Goal: Information Seeking & Learning: Understand process/instructions

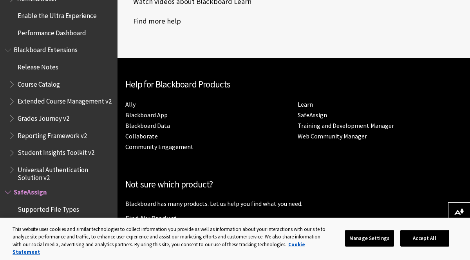
scroll to position [440, 0]
click at [308, 116] on link "SafeAssign" at bounding box center [312, 115] width 29 height 8
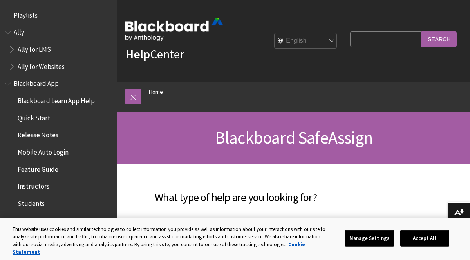
scroll to position [809, 0]
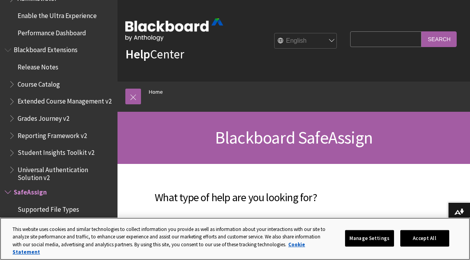
click at [424, 233] on div "Manage Settings Accept All" at bounding box center [399, 239] width 109 height 28
click at [424, 244] on button "Accept All" at bounding box center [424, 238] width 49 height 16
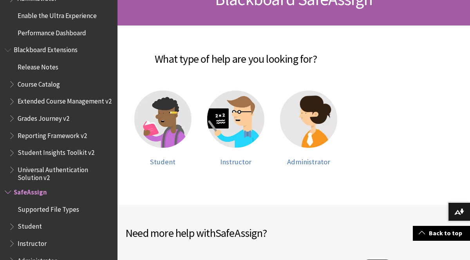
scroll to position [139, 0]
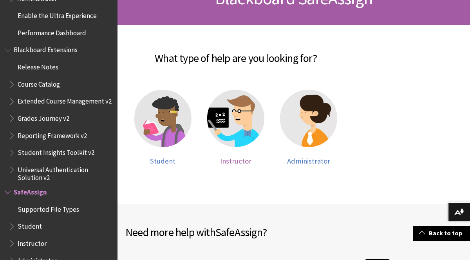
click at [245, 159] on span "Instructor" at bounding box center [235, 160] width 31 height 9
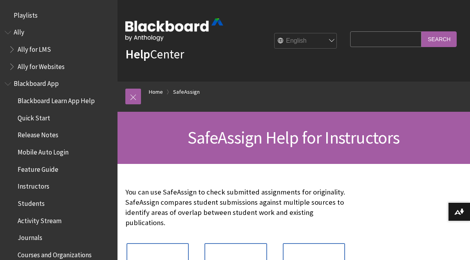
click at [242, 154] on div "SafeAssign Help for Instructors" at bounding box center [294, 138] width 353 height 52
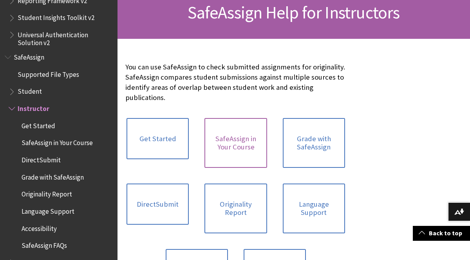
scroll to position [127, 0]
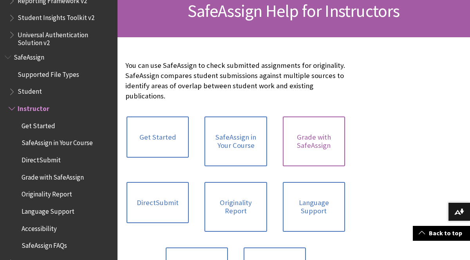
click at [318, 141] on link "Grade with SafeAssign" at bounding box center [314, 141] width 62 height 50
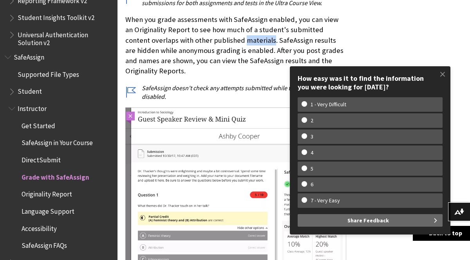
scroll to position [350, 0]
click at [442, 79] on span at bounding box center [443, 74] width 16 height 16
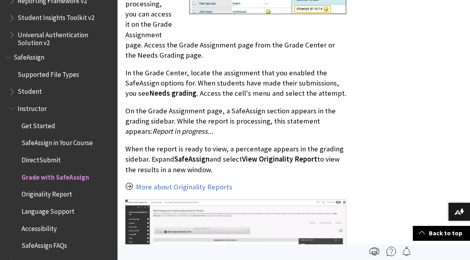
scroll to position [1058, 0]
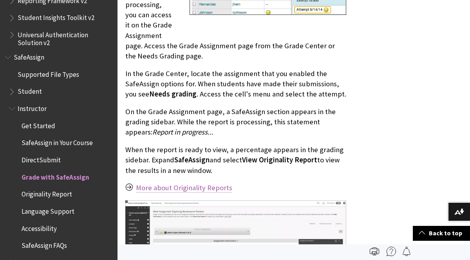
click at [212, 183] on link "More about Originality Reports" at bounding box center [184, 187] width 96 height 9
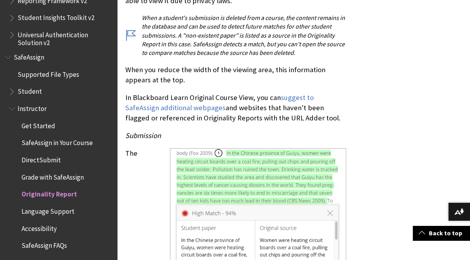
scroll to position [2199, 0]
